Goal: Transaction & Acquisition: Register for event/course

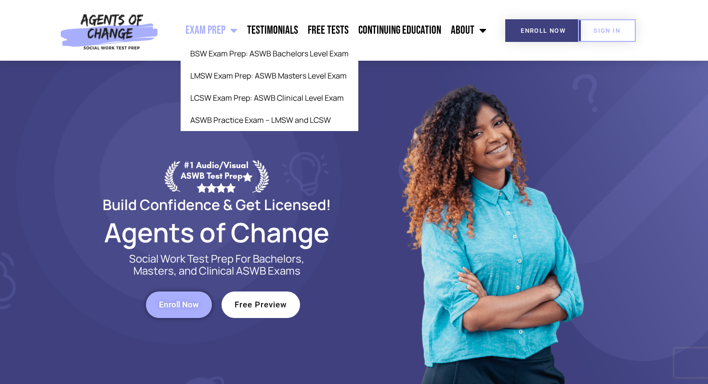
click at [237, 32] on span "Menu" at bounding box center [231, 30] width 12 height 21
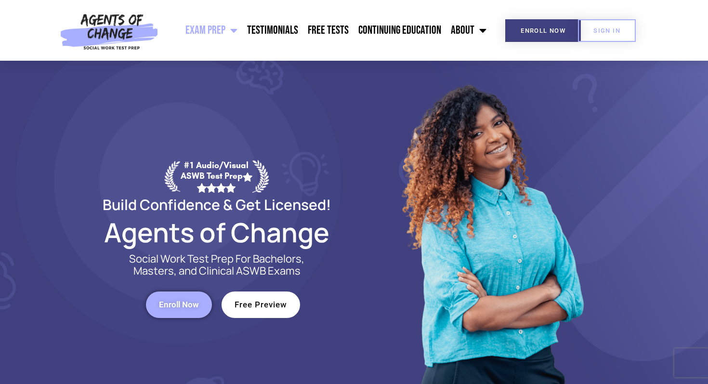
click at [237, 32] on span "Menu" at bounding box center [231, 30] width 12 height 21
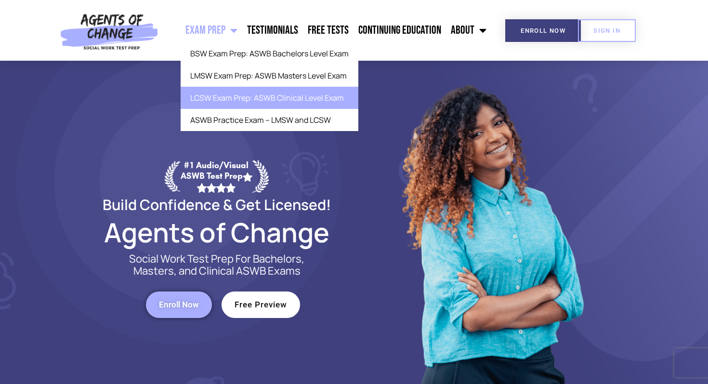
click at [239, 101] on link "LCSW Exam Prep: ASWB Clinical Level Exam" at bounding box center [270, 98] width 178 height 22
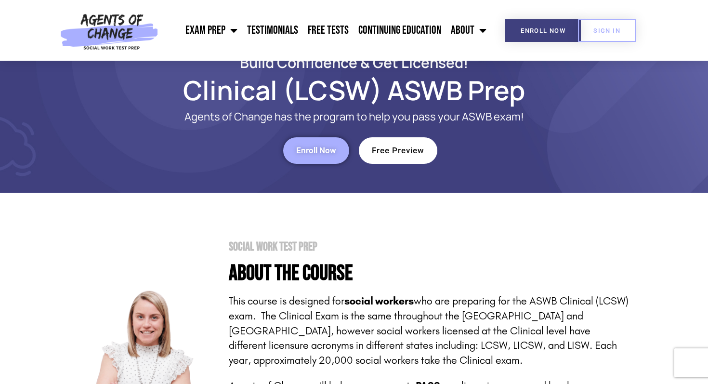
scroll to position [26, 0]
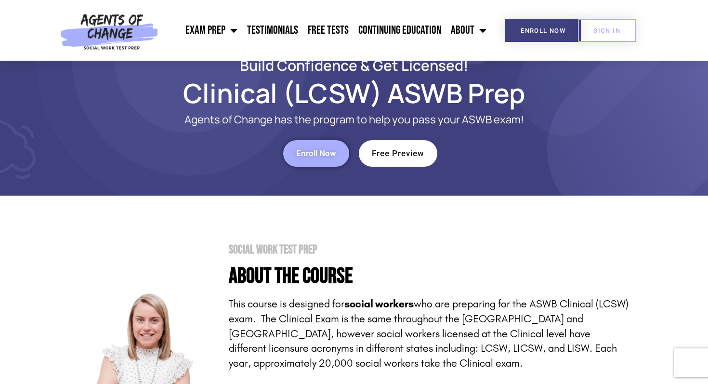
click at [298, 146] on link "Enroll Now" at bounding box center [316, 153] width 66 height 26
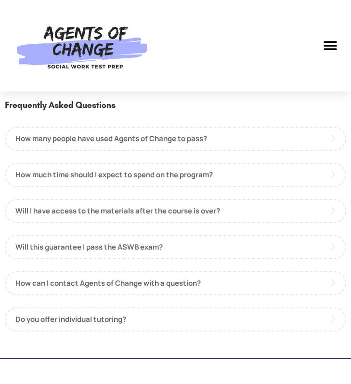
scroll to position [1249, 0]
